Goal: Use online tool/utility

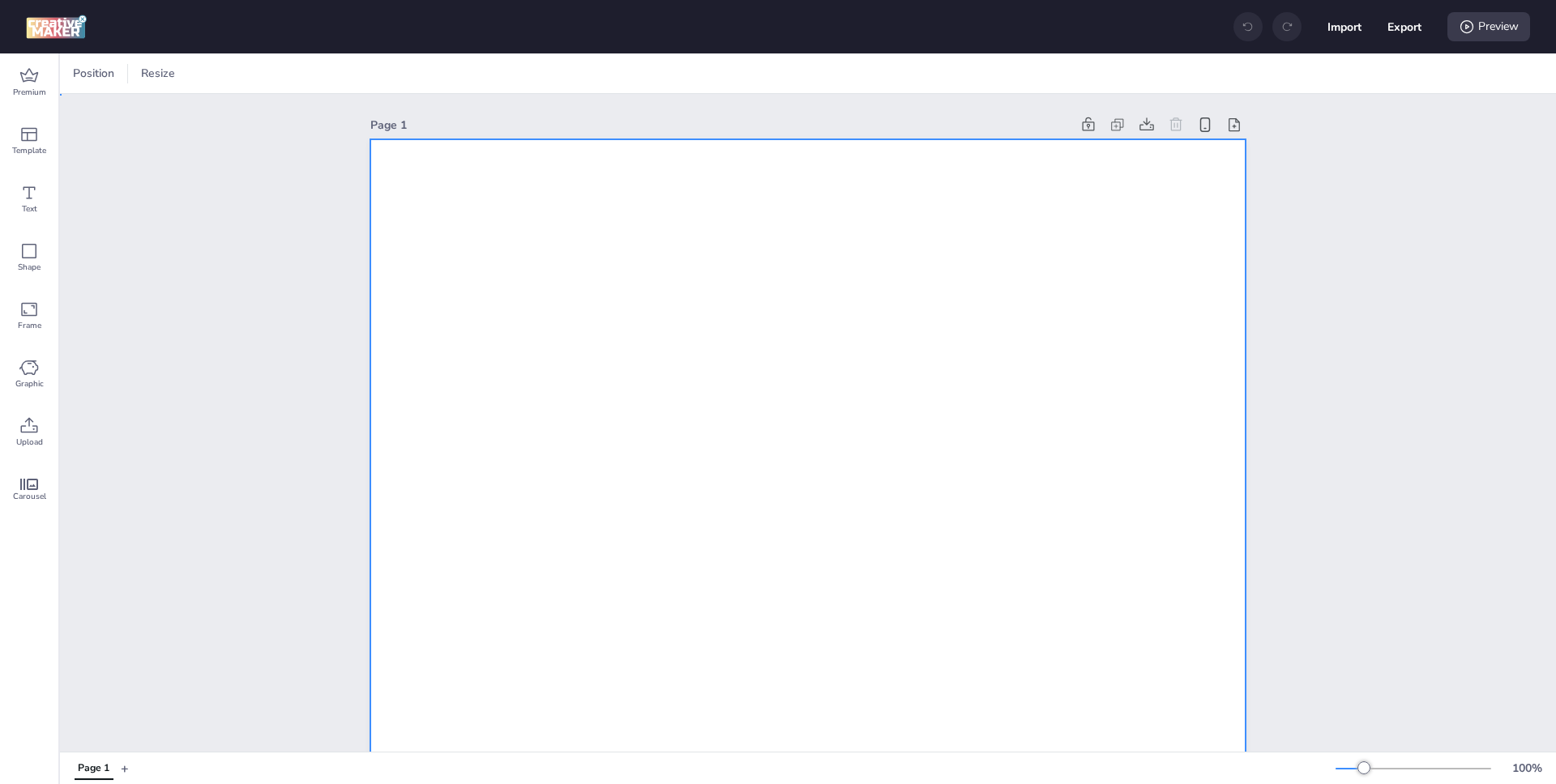
click at [115, 70] on div at bounding box center [111, 74] width 12 height 24
click at [127, 141] on button "1080 x 1920 px" at bounding box center [103, 140] width 81 height 23
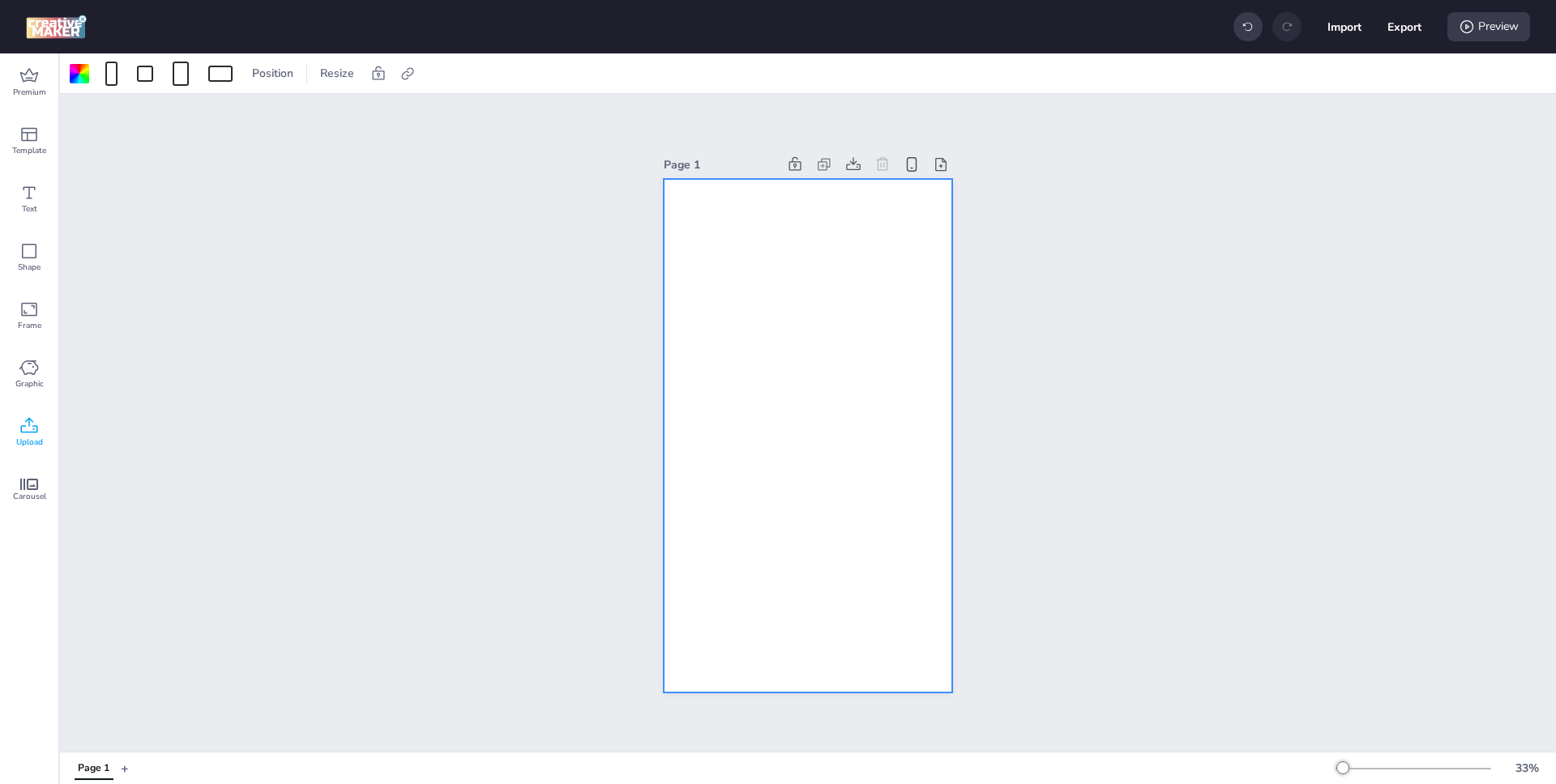
click at [30, 431] on icon at bounding box center [30, 425] width 17 height 16
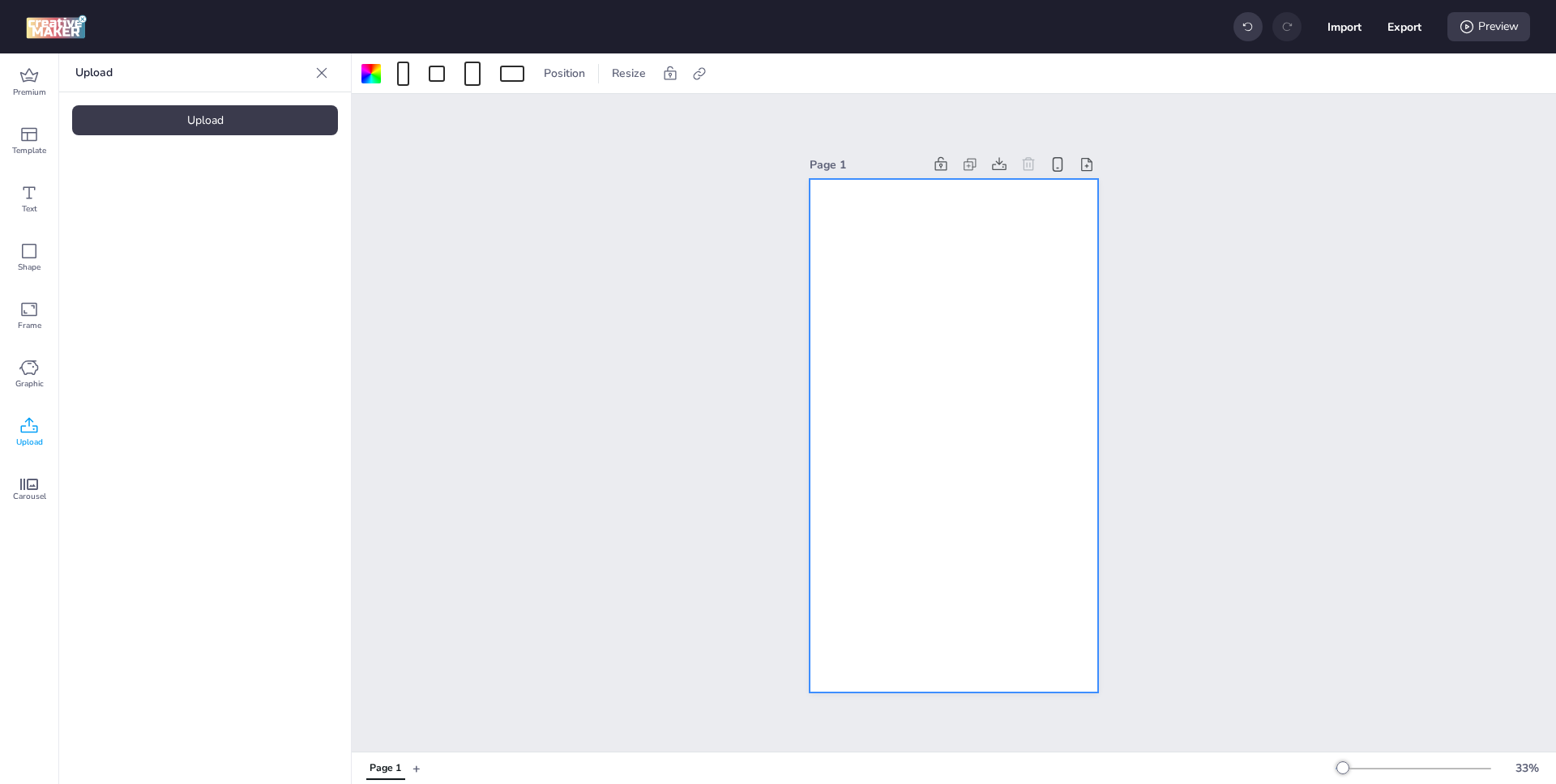
click at [264, 119] on div "Upload" at bounding box center [205, 120] width 266 height 30
click at [136, 251] on video at bounding box center [137, 226] width 129 height 65
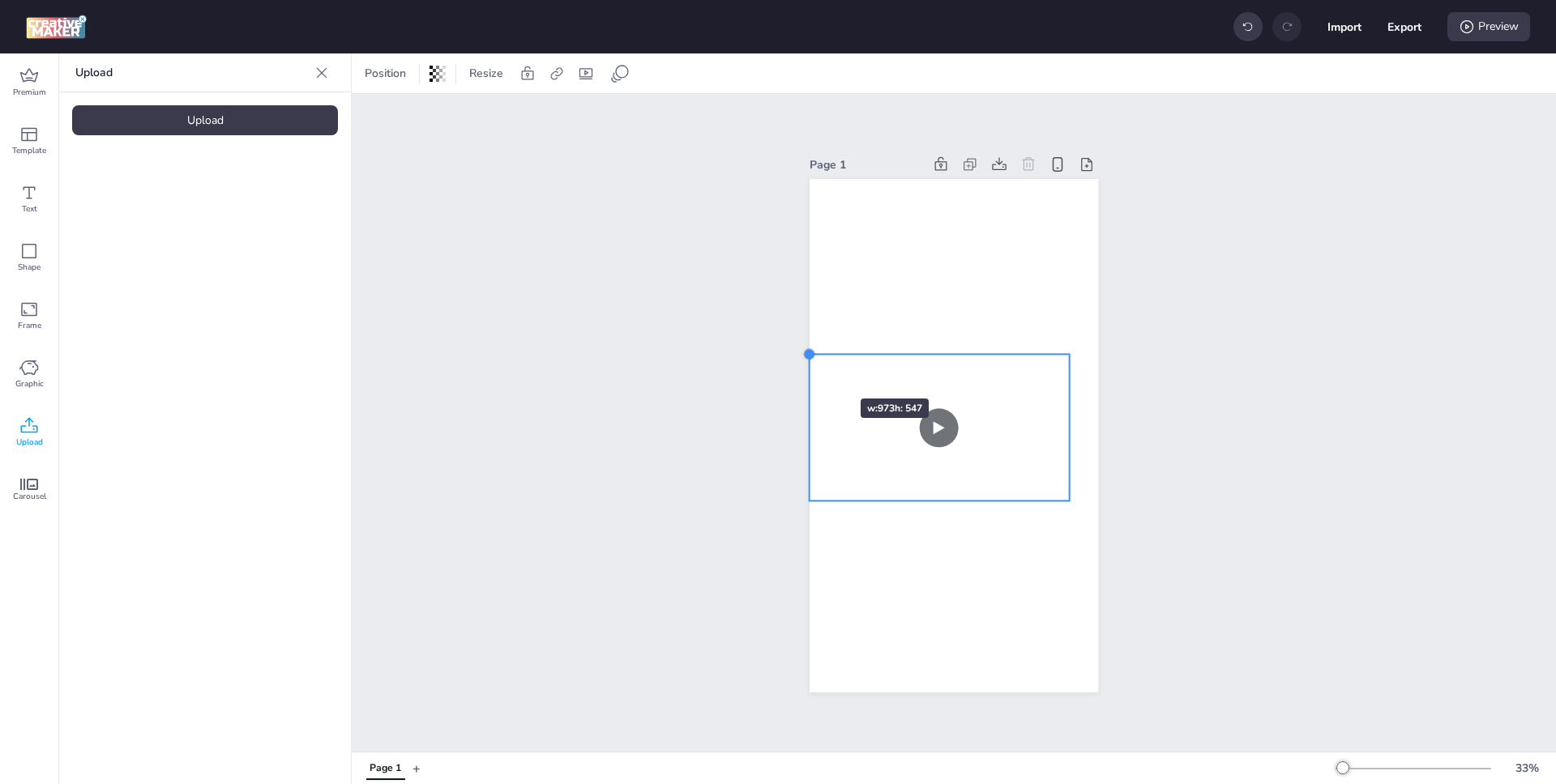
drag, startPoint x: 841, startPoint y: 375, endPoint x: 811, endPoint y: 369, distance: 30.6
click at [812, 369] on div at bounding box center [954, 436] width 288 height 513
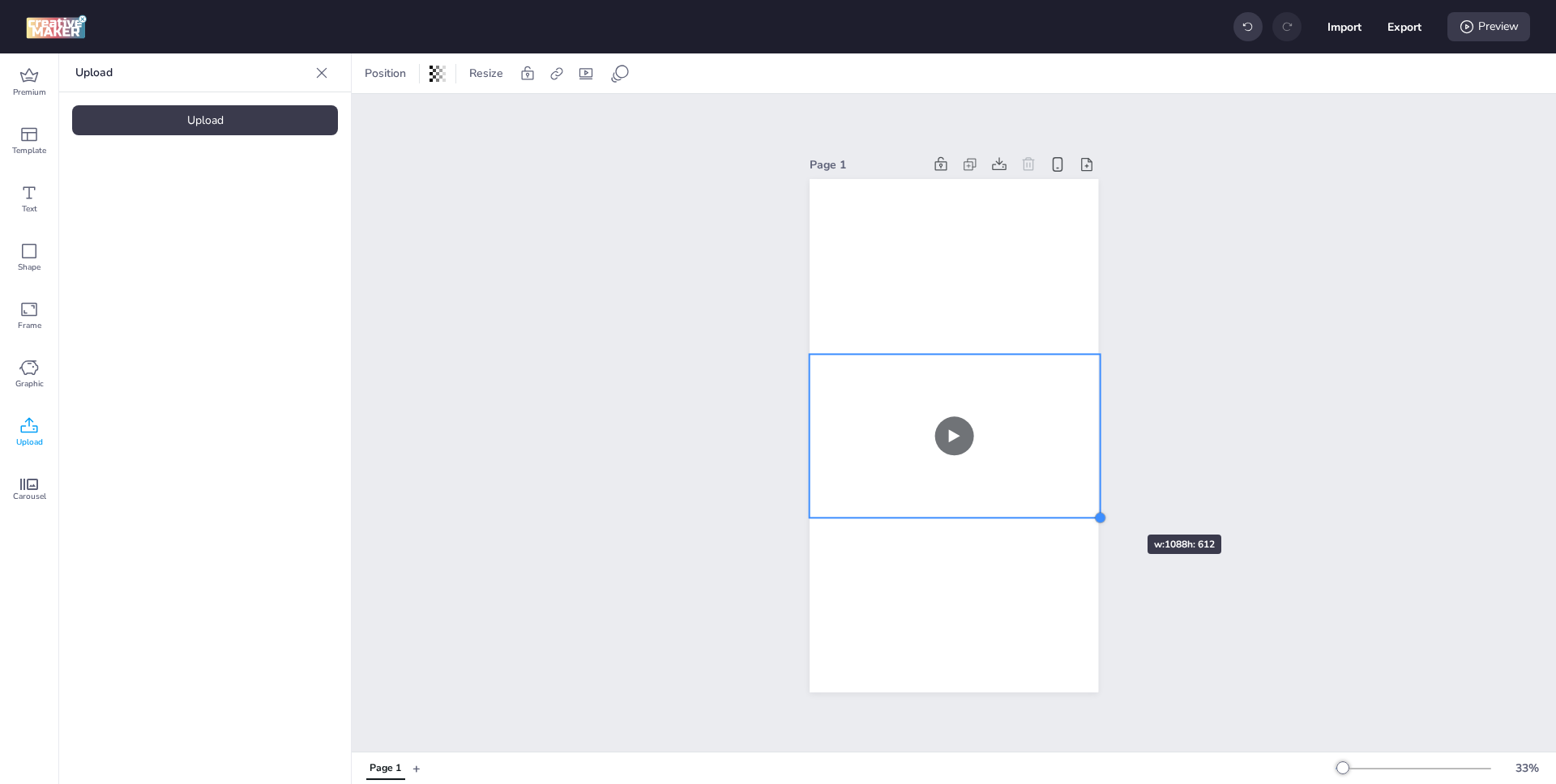
drag, startPoint x: 1068, startPoint y: 498, endPoint x: 1099, endPoint y: 505, distance: 31.8
click at [1099, 505] on div "Page 1" at bounding box center [954, 423] width 379 height 578
